Goal: Check status: Check status

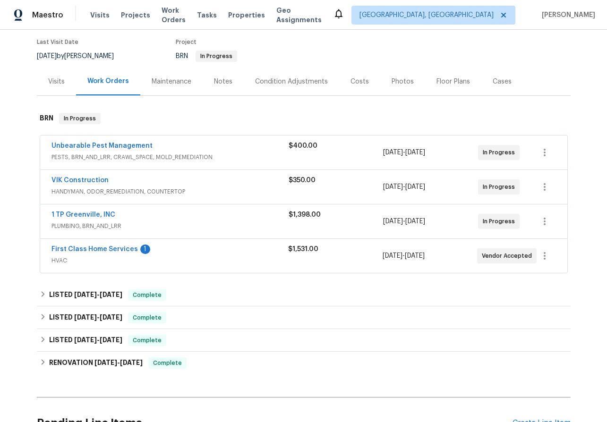
scroll to position [76, 0]
click at [82, 145] on link "Unbearable Pest Management" at bounding box center [101, 145] width 101 height 7
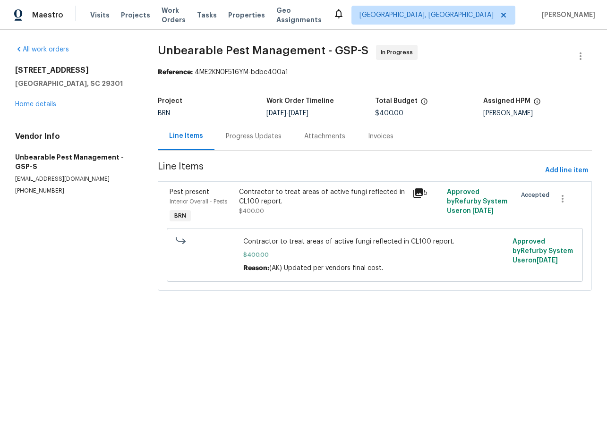
click at [271, 141] on div "Progress Updates" at bounding box center [254, 136] width 56 height 9
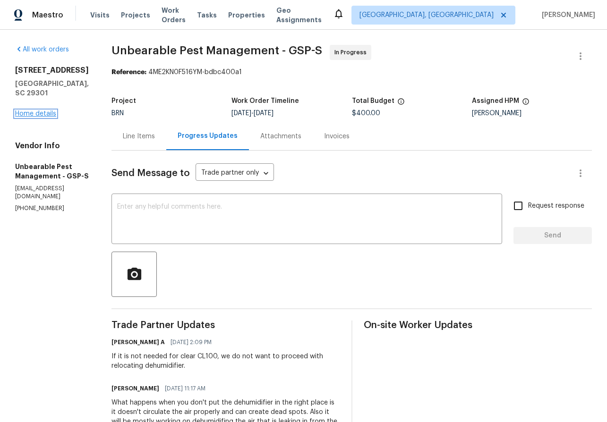
click at [33, 110] on link "Home details" at bounding box center [35, 113] width 41 height 7
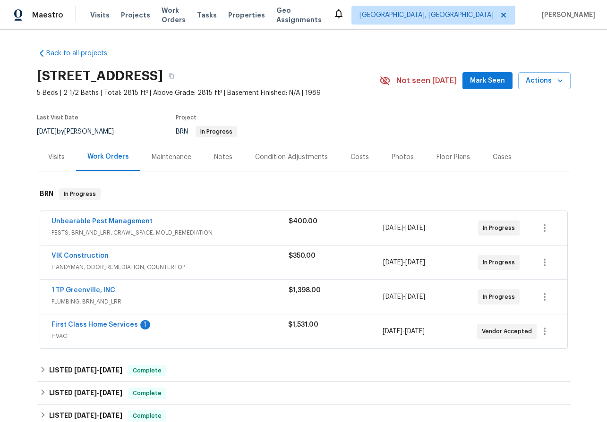
scroll to position [92, 0]
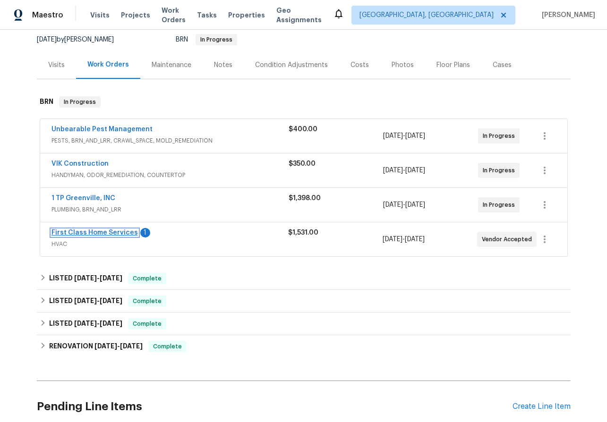
click at [84, 234] on link "First Class Home Services" at bounding box center [94, 232] width 86 height 7
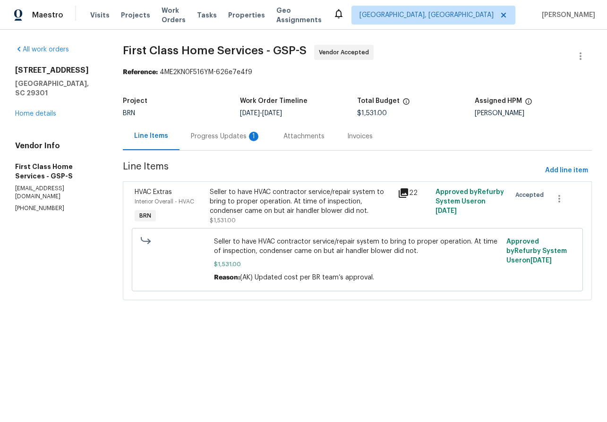
click at [219, 132] on div "Progress Updates 1" at bounding box center [226, 136] width 70 height 9
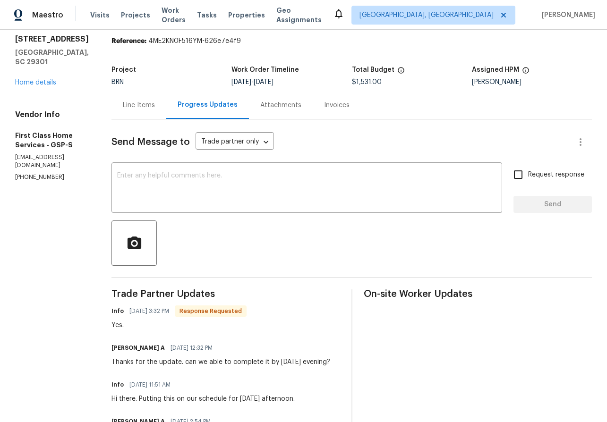
scroll to position [32, 0]
click at [32, 87] on div "All work orders [STREET_ADDRESS] Home details Vendor Info First Class Home Serv…" at bounding box center [52, 97] width 74 height 168
click at [30, 84] on link "Home details" at bounding box center [35, 82] width 41 height 7
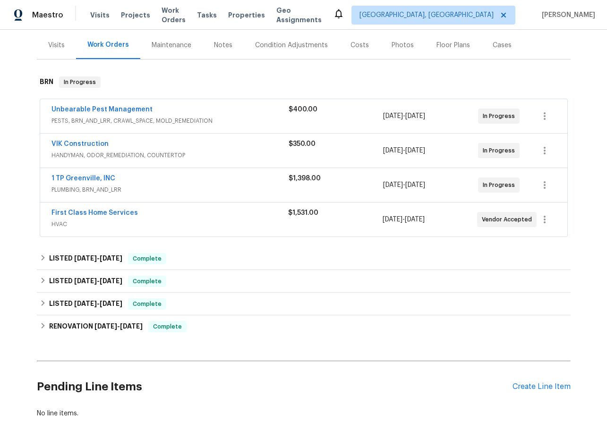
scroll to position [112, 0]
click at [75, 144] on link "VIK Construction" at bounding box center [79, 144] width 57 height 7
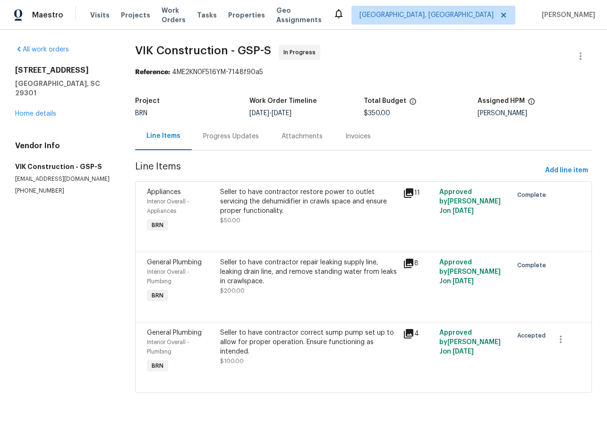
click at [239, 133] on div "Progress Updates" at bounding box center [231, 136] width 56 height 9
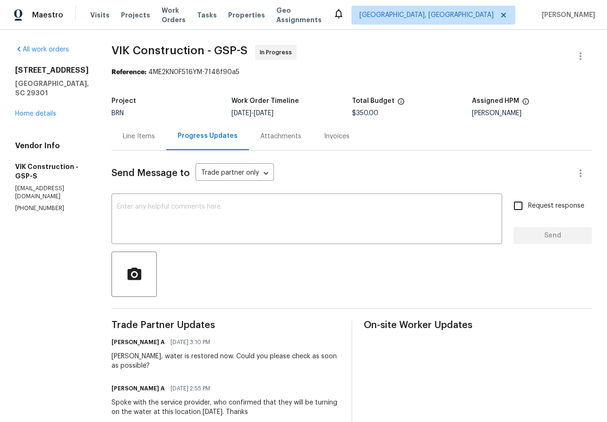
click at [155, 137] on div "Line Items" at bounding box center [139, 136] width 32 height 9
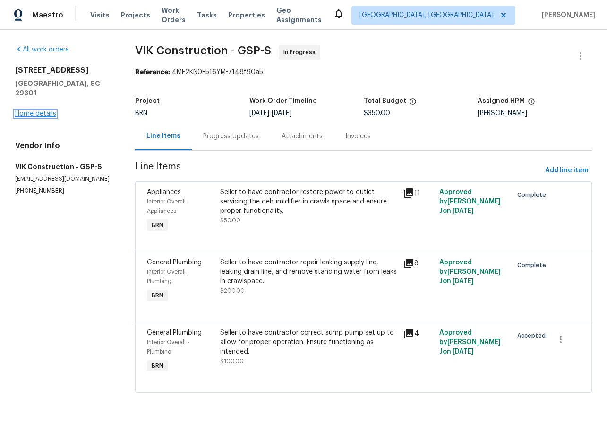
click at [40, 110] on link "Home details" at bounding box center [35, 113] width 41 height 7
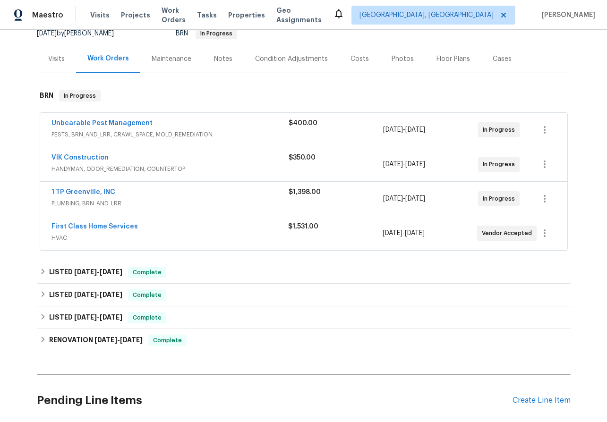
scroll to position [98, 0]
click at [86, 157] on link "VIK Construction" at bounding box center [79, 157] width 57 height 7
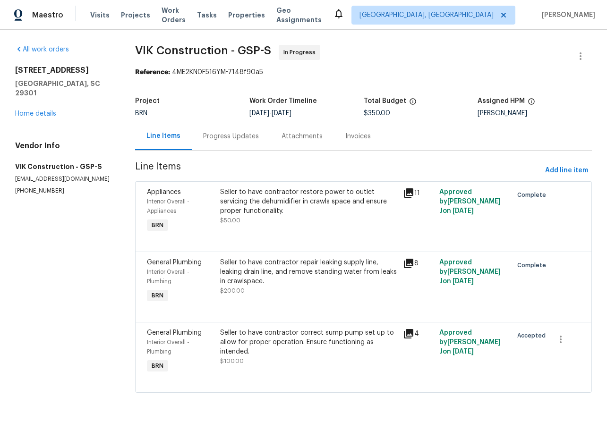
click at [236, 140] on div "Progress Updates" at bounding box center [231, 136] width 56 height 9
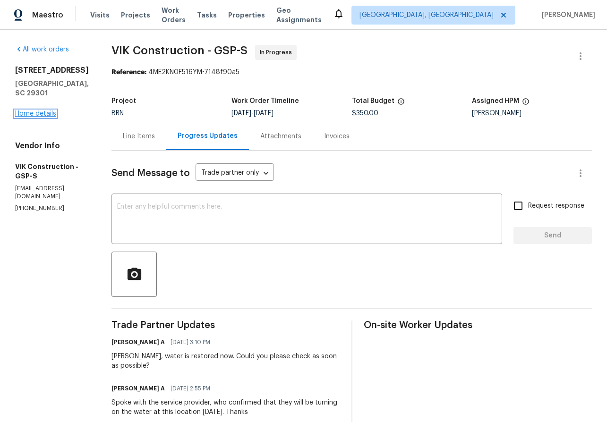
click at [26, 110] on link "Home details" at bounding box center [35, 113] width 41 height 7
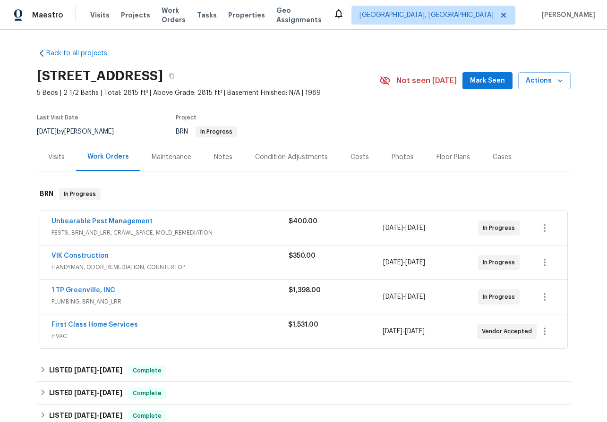
scroll to position [81, 0]
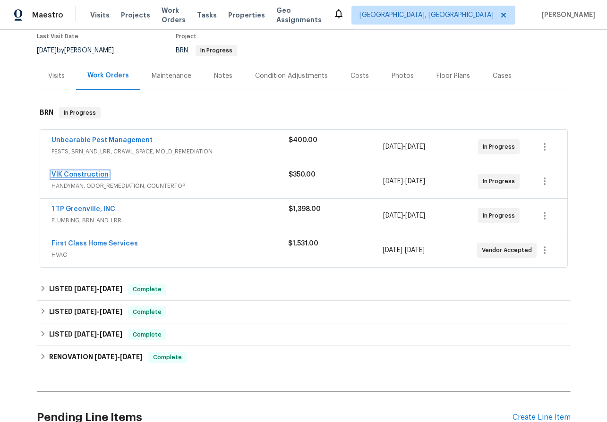
click at [75, 175] on link "VIK Construction" at bounding box center [79, 174] width 57 height 7
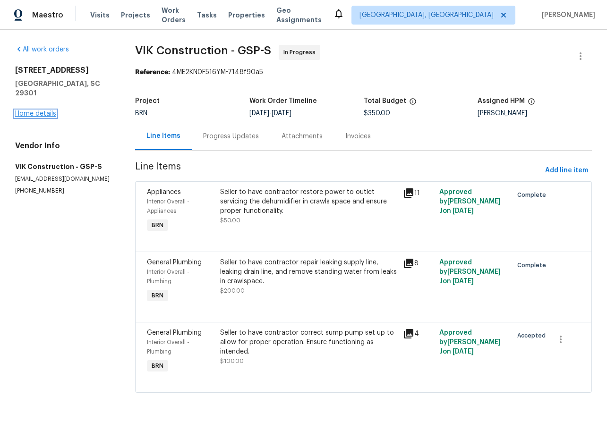
click at [37, 110] on link "Home details" at bounding box center [35, 113] width 41 height 7
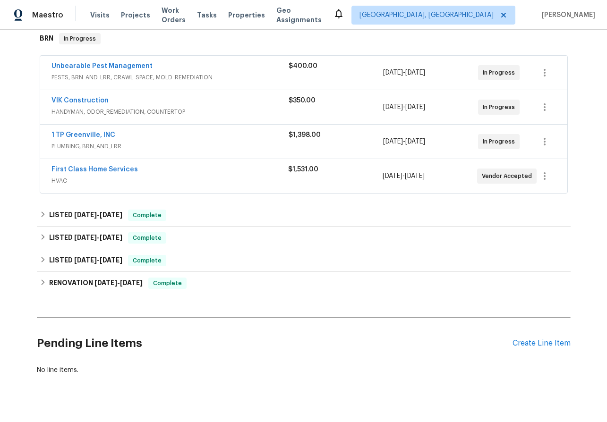
scroll to position [153, 0]
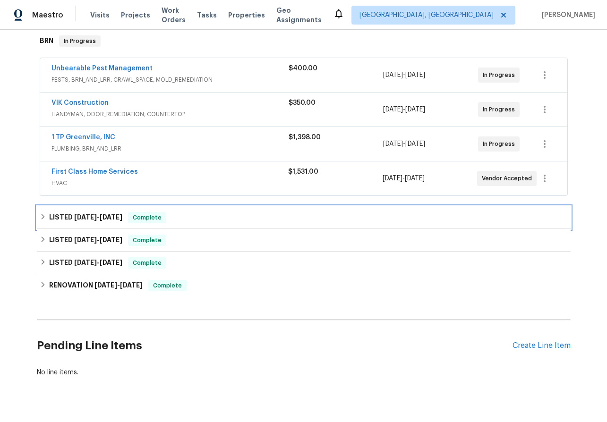
click at [43, 216] on icon at bounding box center [42, 217] width 3 height 6
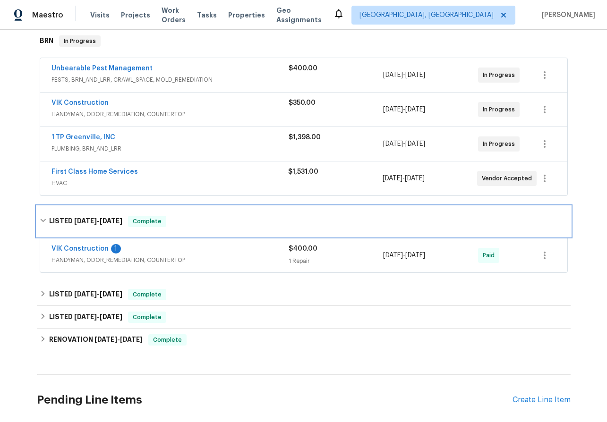
click at [43, 216] on div "LISTED [DATE] - [DATE] Complete" at bounding box center [304, 221] width 528 height 11
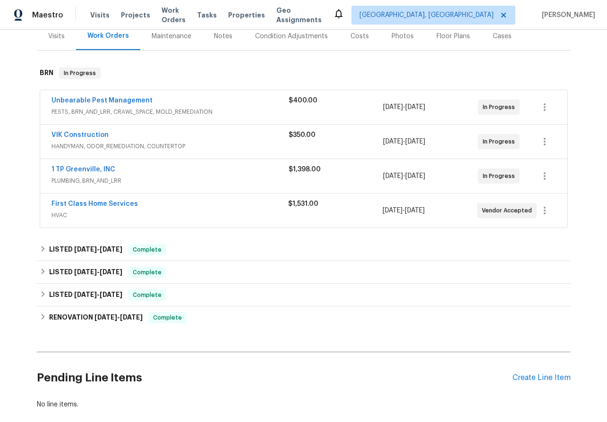
scroll to position [120, 0]
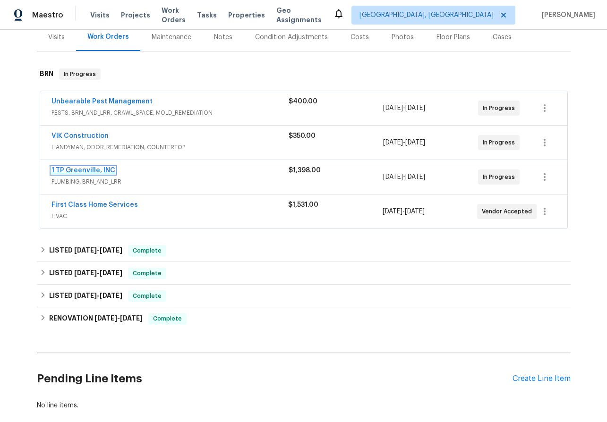
click at [83, 170] on link "1 TP Greenville, INC" at bounding box center [83, 170] width 64 height 7
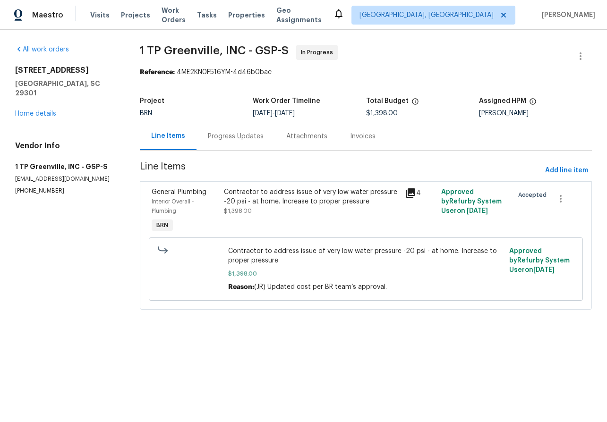
click at [224, 140] on div "Progress Updates" at bounding box center [236, 136] width 56 height 9
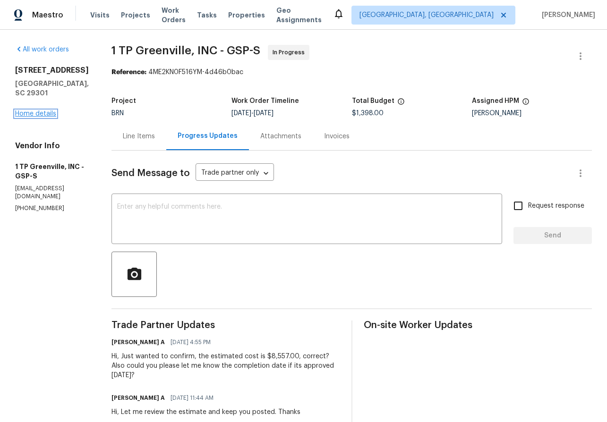
click at [38, 112] on link "Home details" at bounding box center [35, 113] width 41 height 7
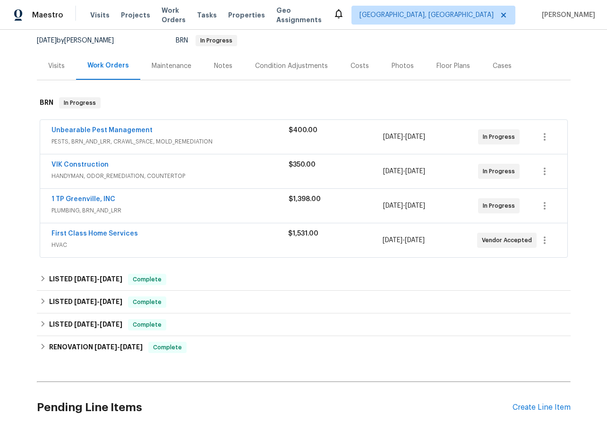
scroll to position [92, 0]
click at [79, 129] on link "Unbearable Pest Management" at bounding box center [101, 130] width 101 height 7
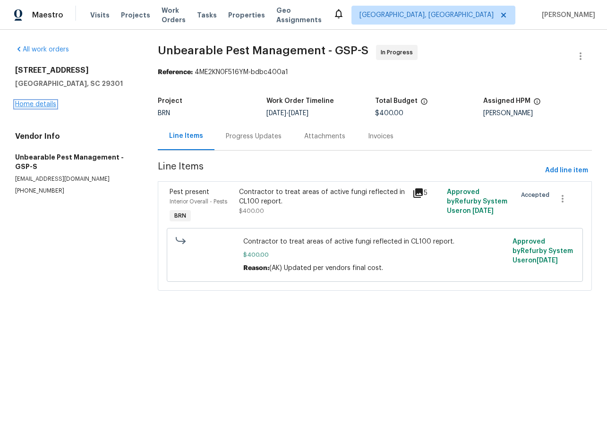
click at [21, 103] on link "Home details" at bounding box center [35, 104] width 41 height 7
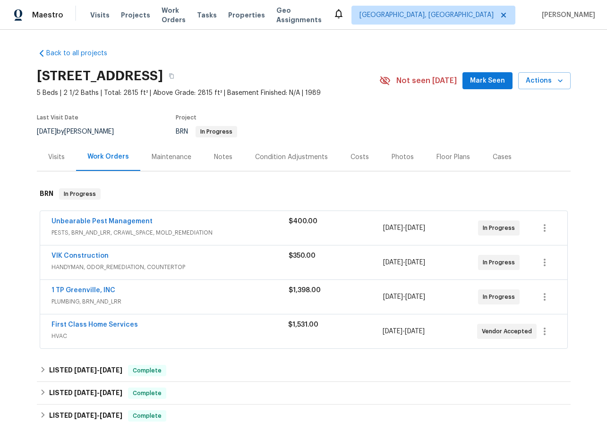
scroll to position [138, 0]
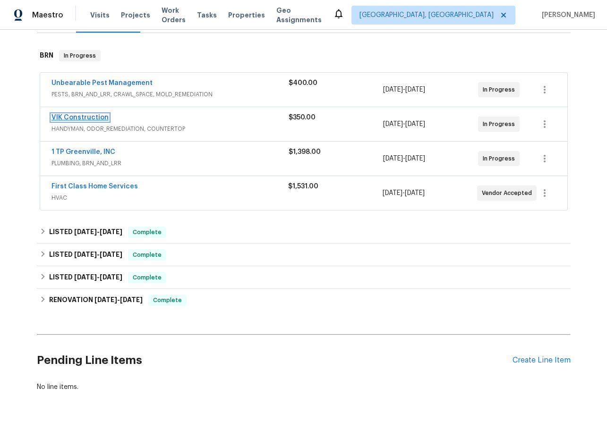
click at [70, 116] on link "VIK Construction" at bounding box center [79, 117] width 57 height 7
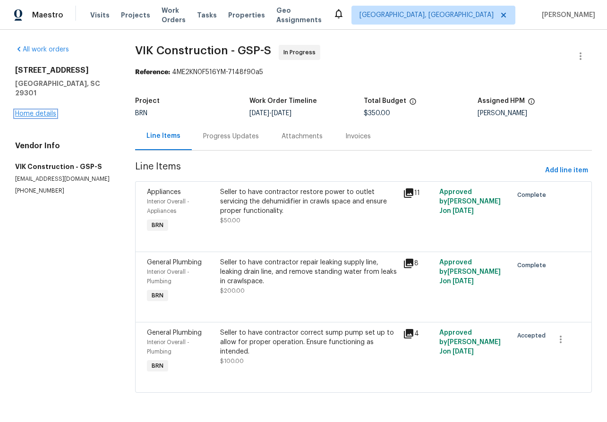
click at [33, 110] on link "Home details" at bounding box center [35, 113] width 41 height 7
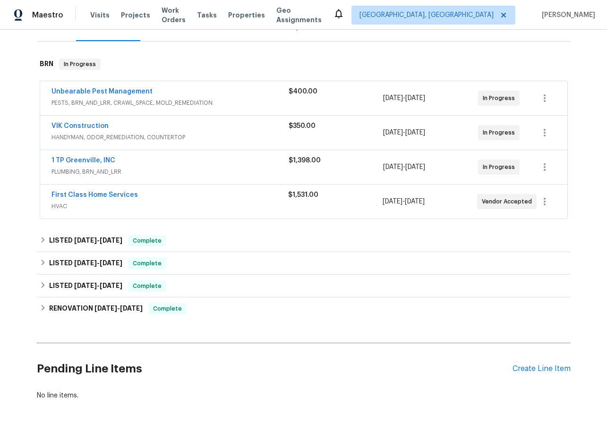
scroll to position [130, 0]
click at [83, 123] on link "VIK Construction" at bounding box center [79, 126] width 57 height 7
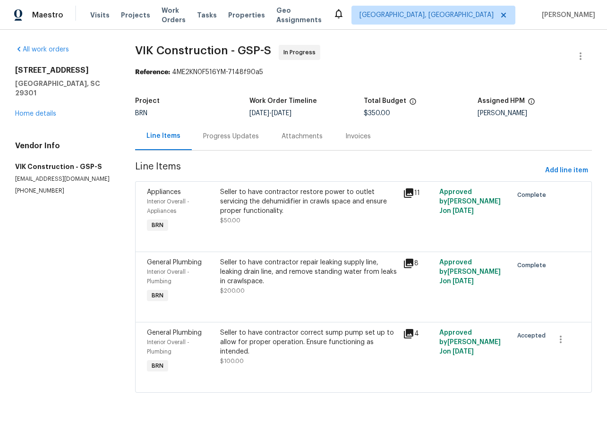
click at [225, 139] on div "Progress Updates" at bounding box center [231, 136] width 56 height 9
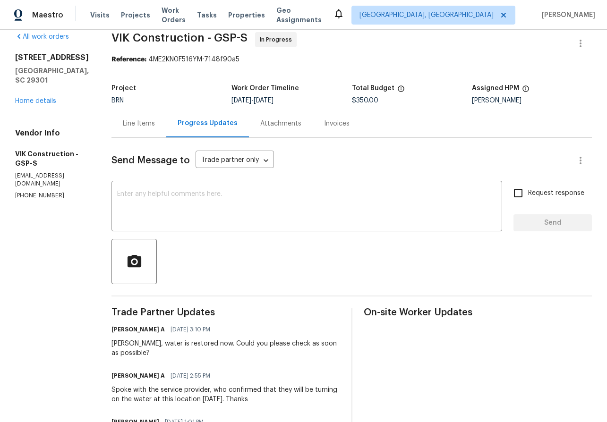
scroll to position [12, 0]
click at [35, 98] on link "Home details" at bounding box center [35, 101] width 41 height 7
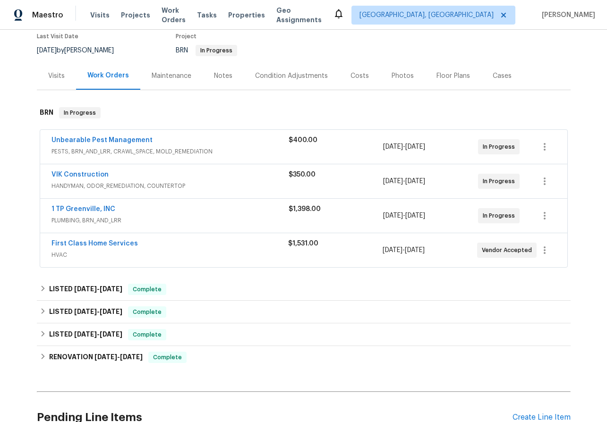
scroll to position [105, 0]
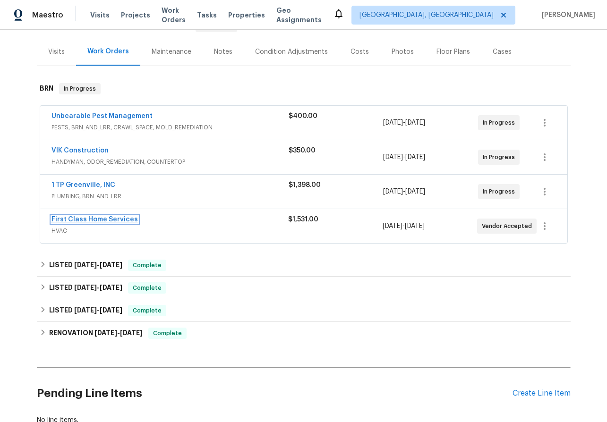
click at [95, 220] on link "First Class Home Services" at bounding box center [94, 219] width 86 height 7
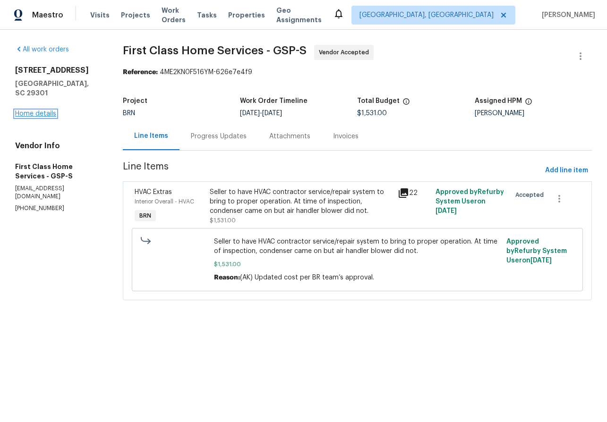
click at [28, 110] on link "Home details" at bounding box center [35, 113] width 41 height 7
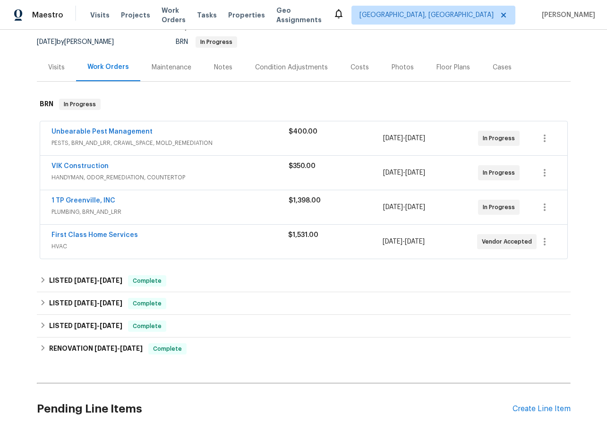
scroll to position [100, 0]
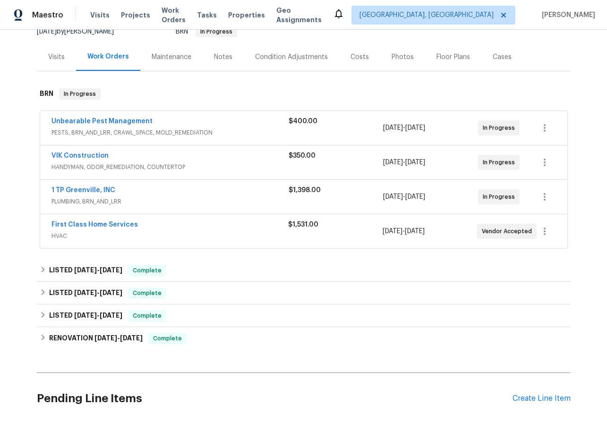
click at [99, 125] on span "Unbearable Pest Management" at bounding box center [101, 121] width 101 height 9
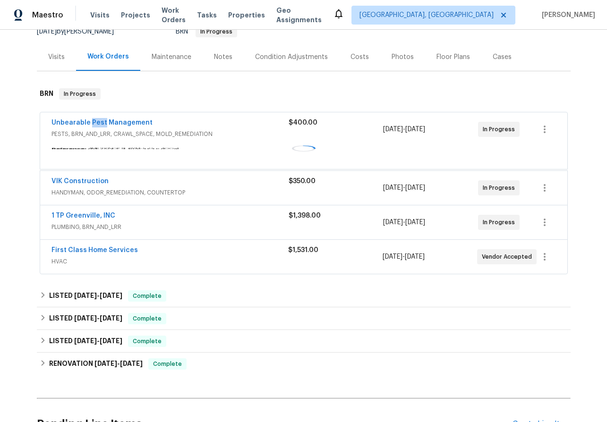
click at [99, 125] on span "Unbearable Pest Management" at bounding box center [101, 122] width 101 height 9
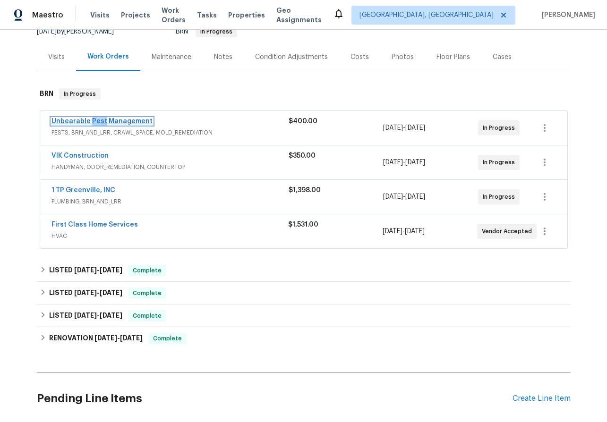
click at [99, 124] on link "Unbearable Pest Management" at bounding box center [101, 121] width 101 height 7
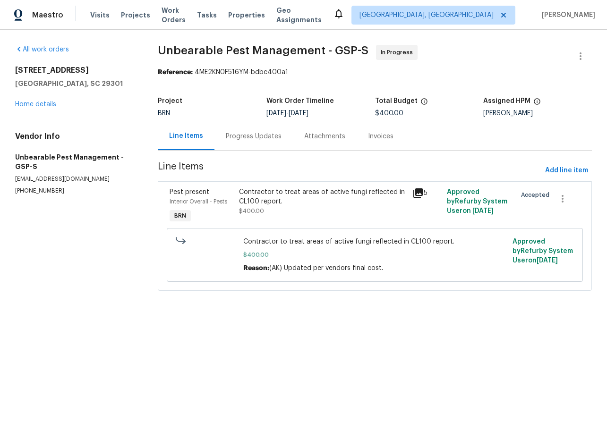
click at [241, 141] on div "Progress Updates" at bounding box center [253, 136] width 78 height 28
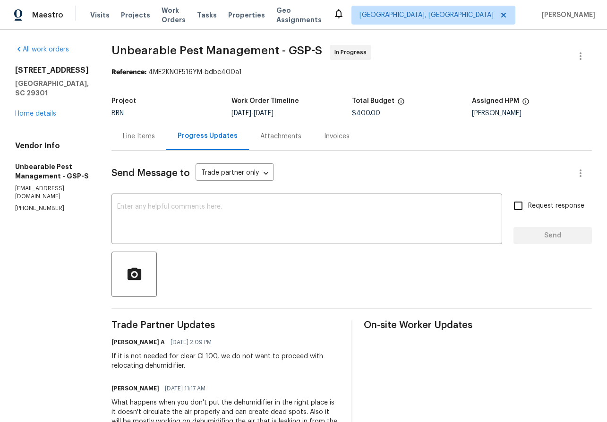
scroll to position [2, 0]
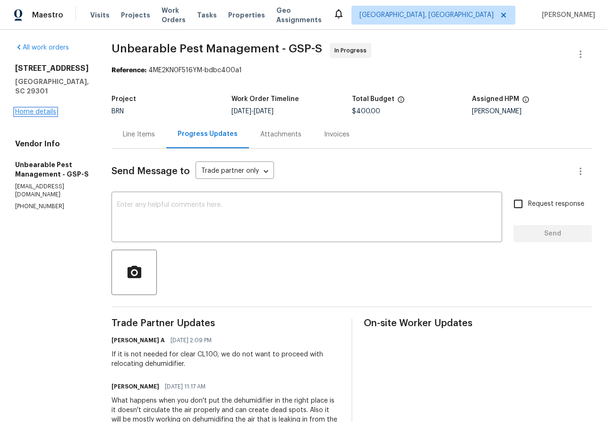
click at [28, 109] on link "Home details" at bounding box center [35, 112] width 41 height 7
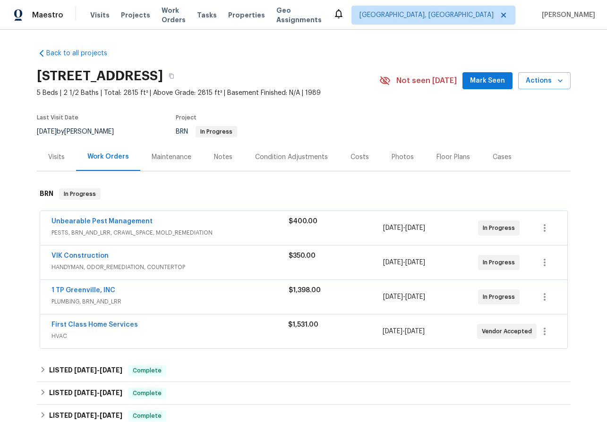
scroll to position [90, 0]
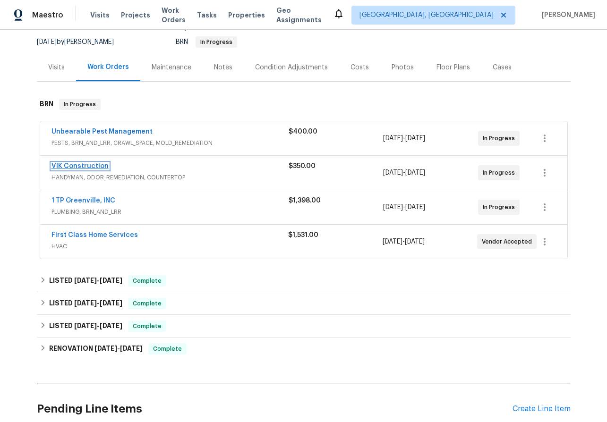
click at [76, 165] on link "VIK Construction" at bounding box center [79, 166] width 57 height 7
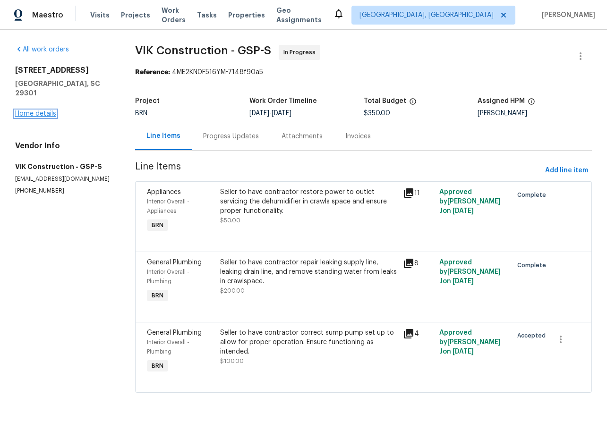
click at [36, 110] on link "Home details" at bounding box center [35, 113] width 41 height 7
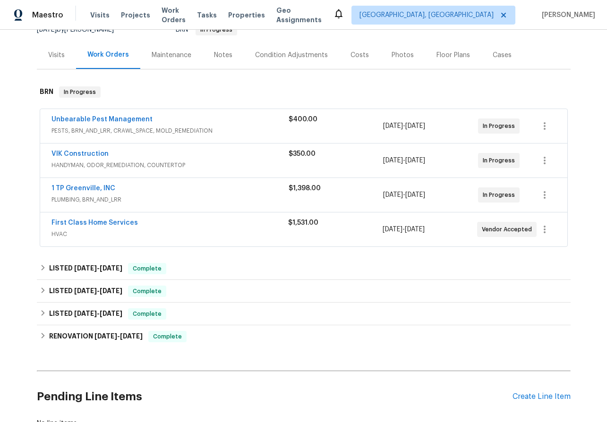
scroll to position [101, 0]
click at [77, 187] on link "1 TP Greenville, INC" at bounding box center [83, 189] width 64 height 7
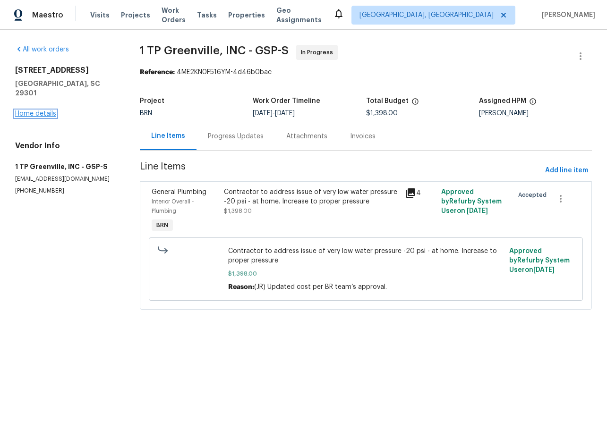
click at [35, 110] on link "Home details" at bounding box center [35, 113] width 41 height 7
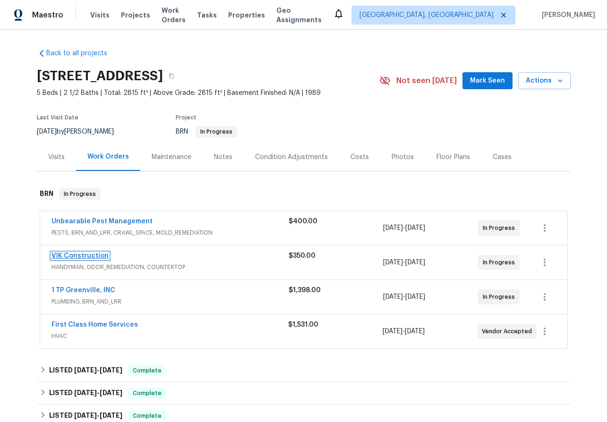
click at [74, 253] on link "VIK Construction" at bounding box center [79, 256] width 57 height 7
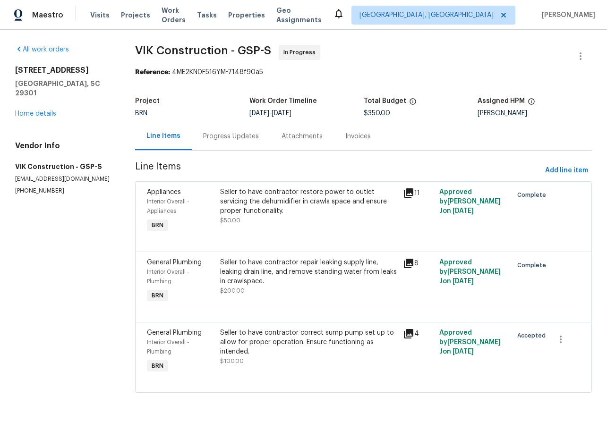
click at [225, 136] on div "Progress Updates" at bounding box center [231, 136] width 56 height 9
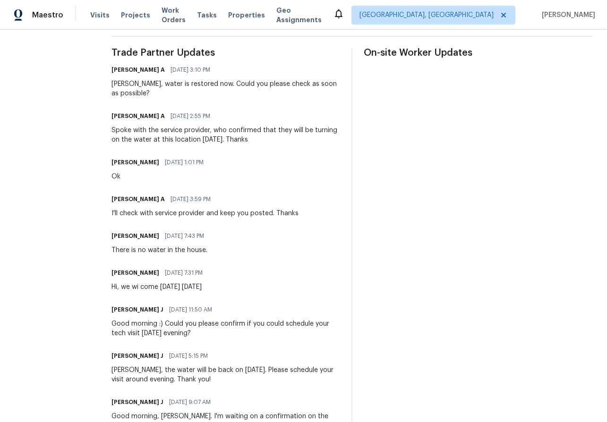
scroll to position [314, 0]
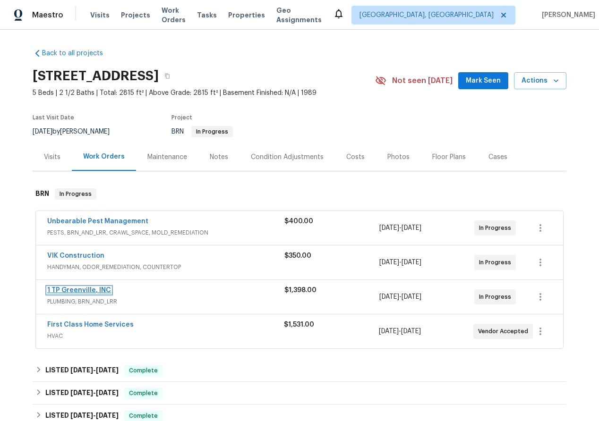
click at [70, 290] on link "1 TP Greenville, INC" at bounding box center [79, 290] width 64 height 7
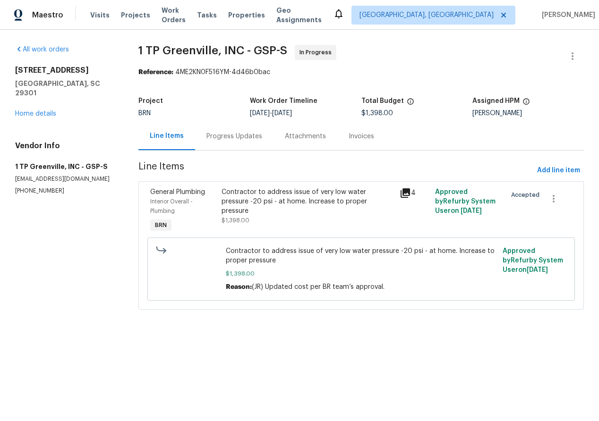
click at [237, 140] on div "Progress Updates" at bounding box center [234, 136] width 56 height 9
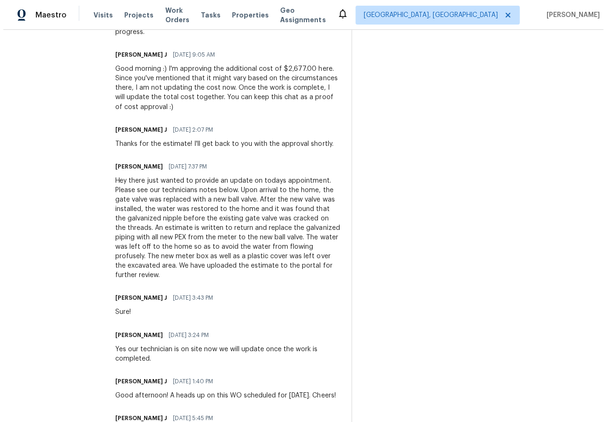
scroll to position [573, 0]
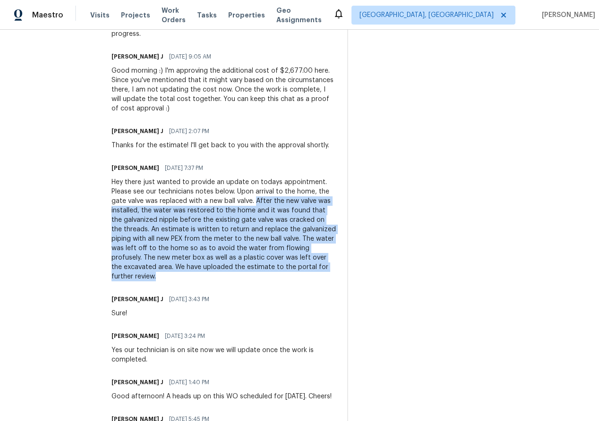
drag, startPoint x: 251, startPoint y: 182, endPoint x: 336, endPoint y: 246, distance: 106.4
click at [336, 246] on div "Trade Partner Updates Akshay Ajaya Kumar A 10/06/2025 4:55 PM Hi, Just wanted t…" at bounding box center [347, 317] width 472 height 1138
copy div "After the new valve was installed, the water was restored to the home and it wa…"
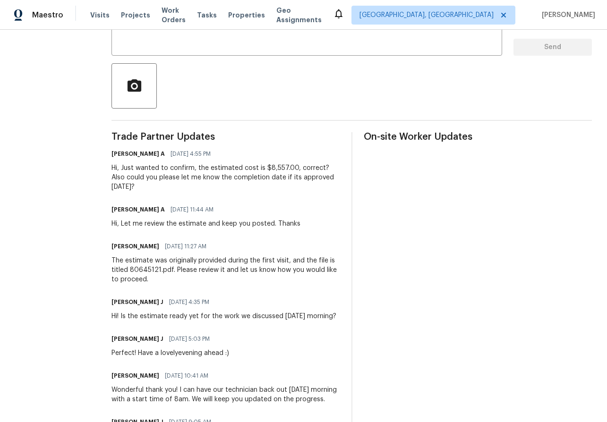
scroll to position [0, 0]
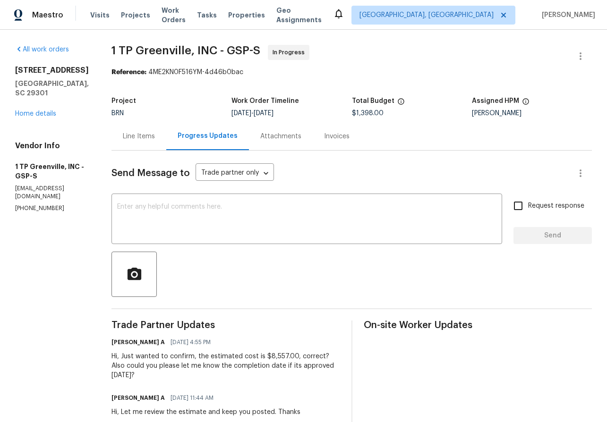
click at [37, 118] on div "All work orders 909 Burkshire Ct Spartanburg, SC 29301 Home details Vendor Info…" at bounding box center [52, 129] width 74 height 168
click at [33, 113] on link "Home details" at bounding box center [35, 113] width 41 height 7
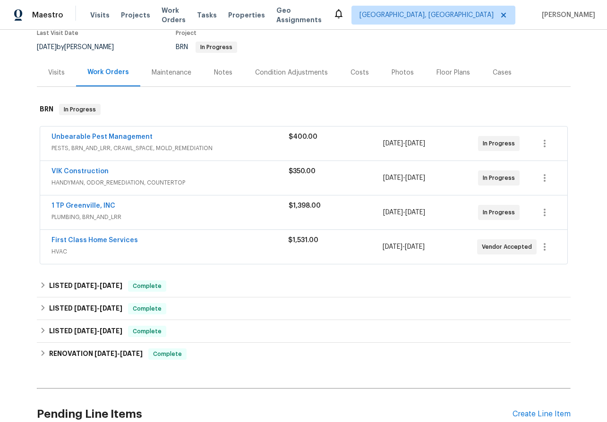
scroll to position [106, 0]
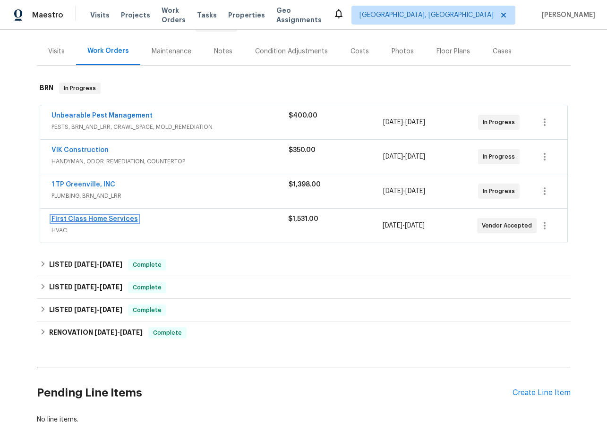
click at [97, 219] on link "First Class Home Services" at bounding box center [94, 219] width 86 height 7
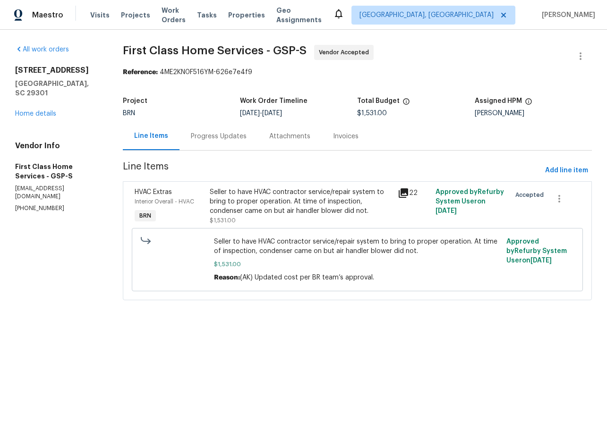
click at [228, 133] on div "Progress Updates" at bounding box center [219, 136] width 56 height 9
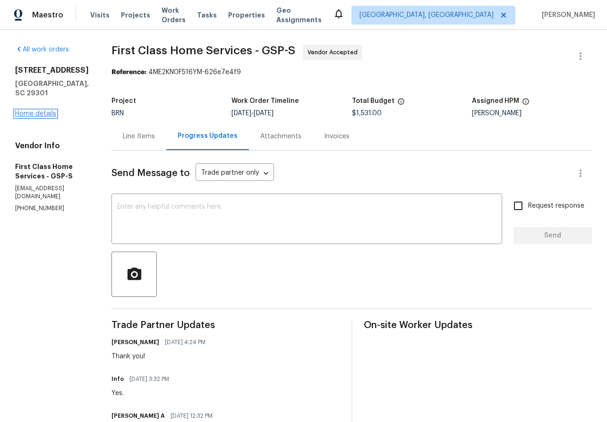
click at [40, 113] on link "Home details" at bounding box center [35, 113] width 41 height 7
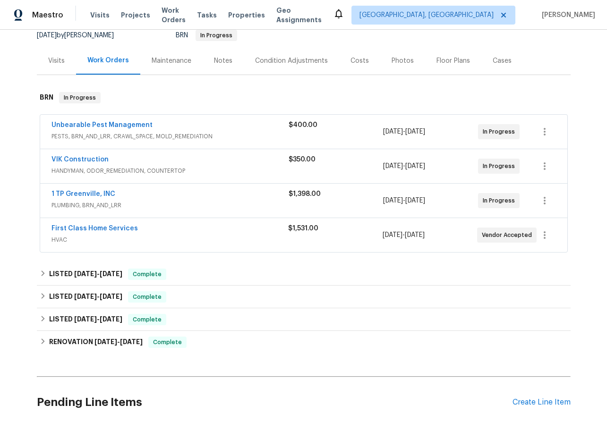
scroll to position [122, 0]
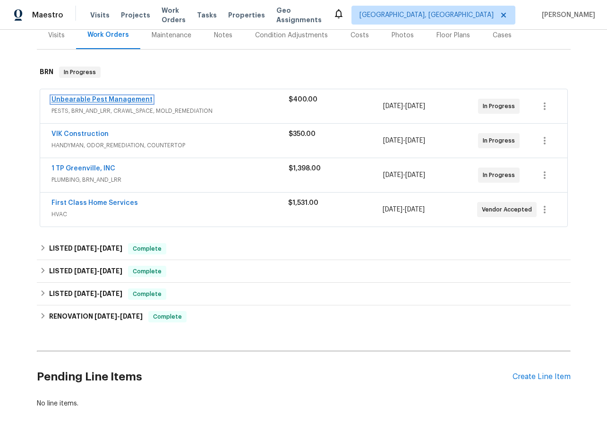
click at [89, 96] on link "Unbearable Pest Management" at bounding box center [101, 99] width 101 height 7
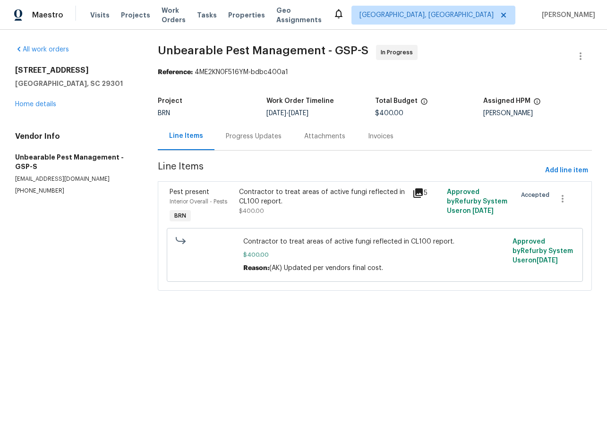
click at [248, 139] on div "Progress Updates" at bounding box center [254, 136] width 56 height 9
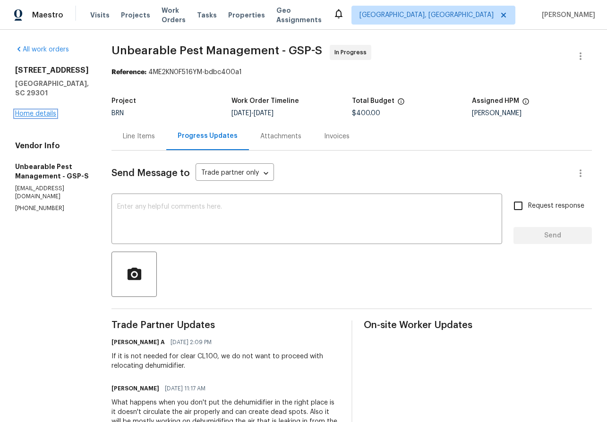
click at [35, 110] on link "Home details" at bounding box center [35, 113] width 41 height 7
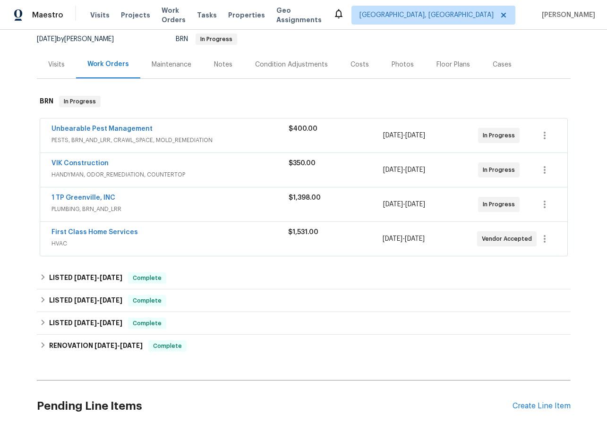
scroll to position [113, 0]
